Goal: Information Seeking & Learning: Learn about a topic

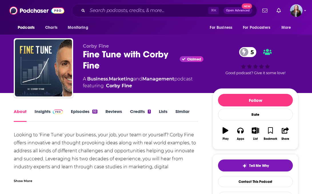
click at [40, 110] on link "Insights" at bounding box center [49, 115] width 28 height 13
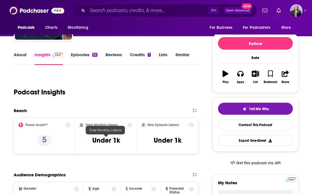
scroll to position [57, 0]
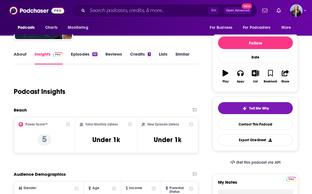
click at [21, 52] on link "About" at bounding box center [20, 57] width 13 height 13
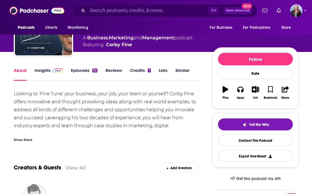
scroll to position [41, 0]
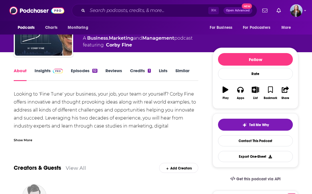
click at [27, 138] on div "Show More" at bounding box center [23, 139] width 19 height 5
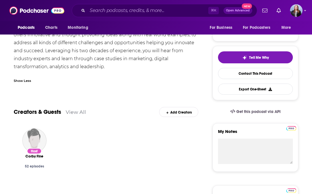
scroll to position [114, 0]
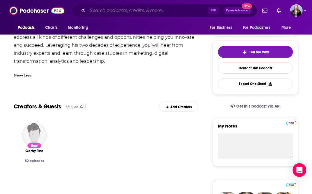
click at [112, 9] on input "Search podcasts, credits, & more..." at bounding box center [147, 10] width 121 height 9
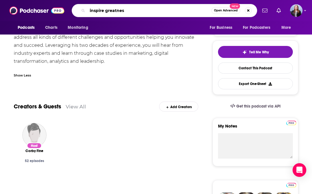
type input "inspire greatness"
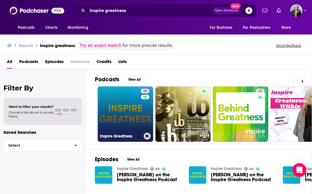
click at [126, 101] on link "40 Inspire Greatness" at bounding box center [125, 113] width 55 height 55
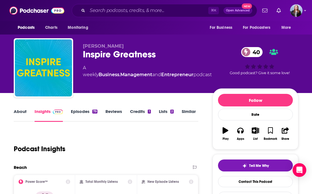
click at [79, 111] on link "Episodes 79" at bounding box center [84, 115] width 27 height 13
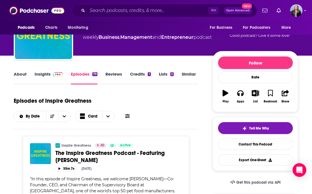
scroll to position [41, 0]
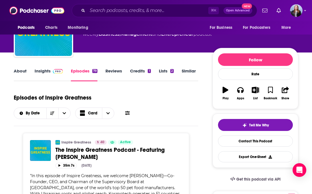
click at [41, 70] on link "Insights" at bounding box center [49, 74] width 28 height 13
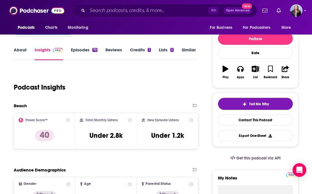
scroll to position [60, 0]
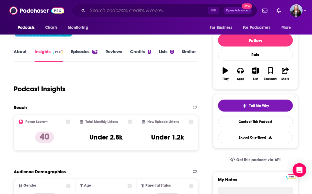
click at [128, 14] on input "Search podcasts, credits, & more..." at bounding box center [147, 10] width 121 height 9
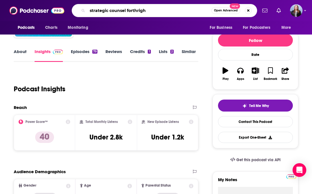
type input "strategic counsel forthright"
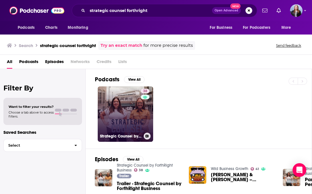
click at [120, 97] on link "38 Strategic Counsel by ForthRight Business" at bounding box center [125, 113] width 55 height 55
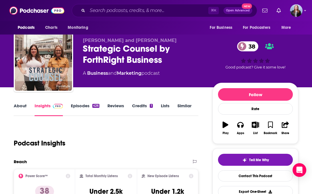
scroll to position [9, 0]
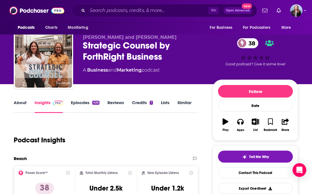
click at [84, 101] on link "Episodes 426" at bounding box center [85, 106] width 29 height 13
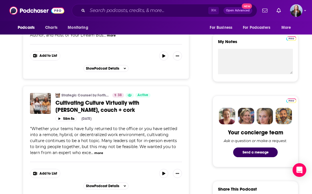
scroll to position [202, 0]
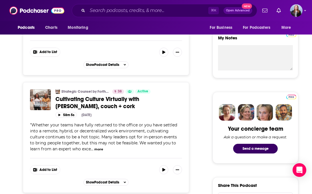
click at [94, 152] on button "more" at bounding box center [98, 149] width 9 height 5
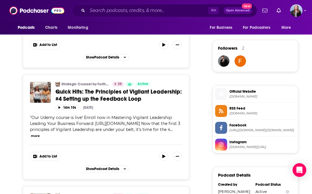
scroll to position [413, 0]
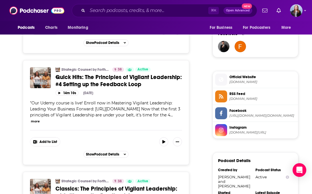
click at [40, 124] on button "more" at bounding box center [35, 121] width 9 height 5
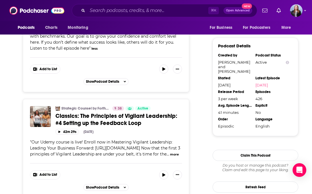
scroll to position [536, 0]
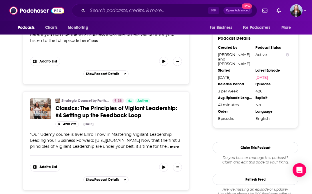
click at [170, 149] on button "more" at bounding box center [174, 146] width 9 height 5
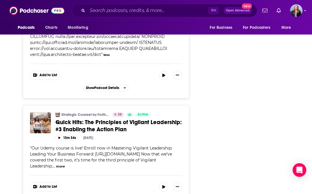
scroll to position [758, 0]
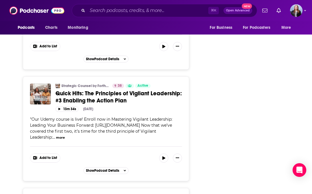
click at [138, 140] on span "" Our Udemy course is live! Enroll now in Mastering Vigilant Leadership: Leadin…" at bounding box center [101, 128] width 142 height 23
click at [65, 140] on button "more" at bounding box center [60, 137] width 9 height 5
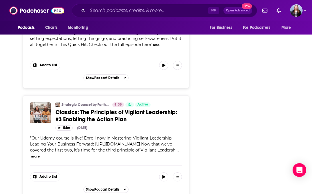
scroll to position [945, 0]
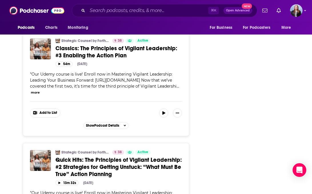
click at [40, 95] on button "more" at bounding box center [35, 92] width 9 height 5
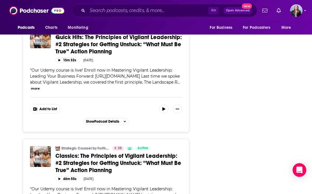
scroll to position [1165, 0]
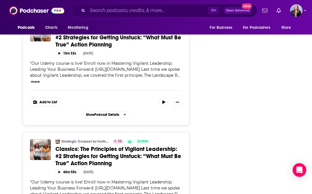
click at [40, 84] on button "more" at bounding box center [35, 81] width 9 height 5
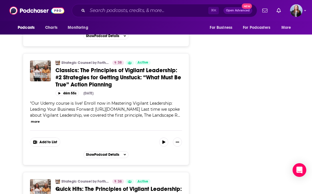
scroll to position [1291, 0]
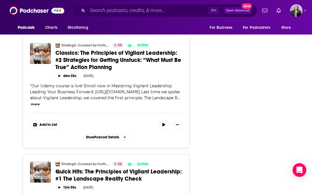
click at [40, 107] on button "more" at bounding box center [35, 104] width 9 height 5
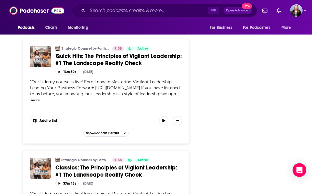
scroll to position [1490, 0]
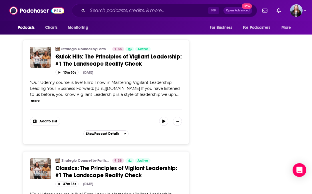
click at [40, 103] on button "more" at bounding box center [35, 100] width 9 height 5
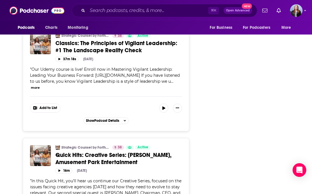
scroll to position [1655, 0]
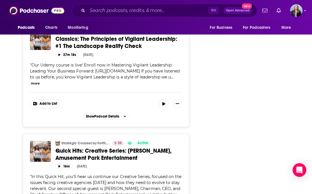
click at [40, 86] on button "more" at bounding box center [35, 83] width 9 height 5
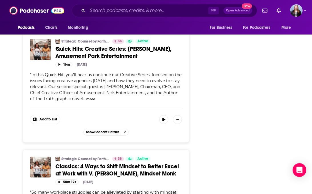
scroll to position [1849, 0]
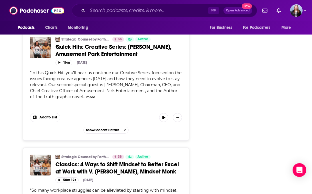
click at [88, 100] on button "more" at bounding box center [90, 97] width 9 height 5
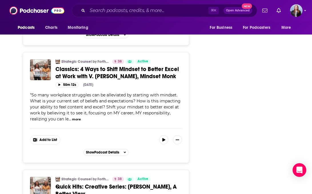
scroll to position [1971, 0]
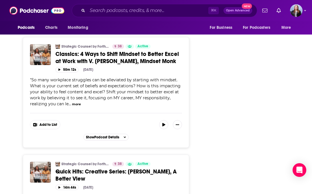
click at [72, 107] on button "more" at bounding box center [76, 104] width 9 height 5
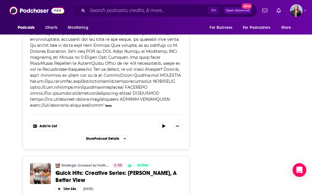
scroll to position [2038, 0]
